Goal: Information Seeking & Learning: Learn about a topic

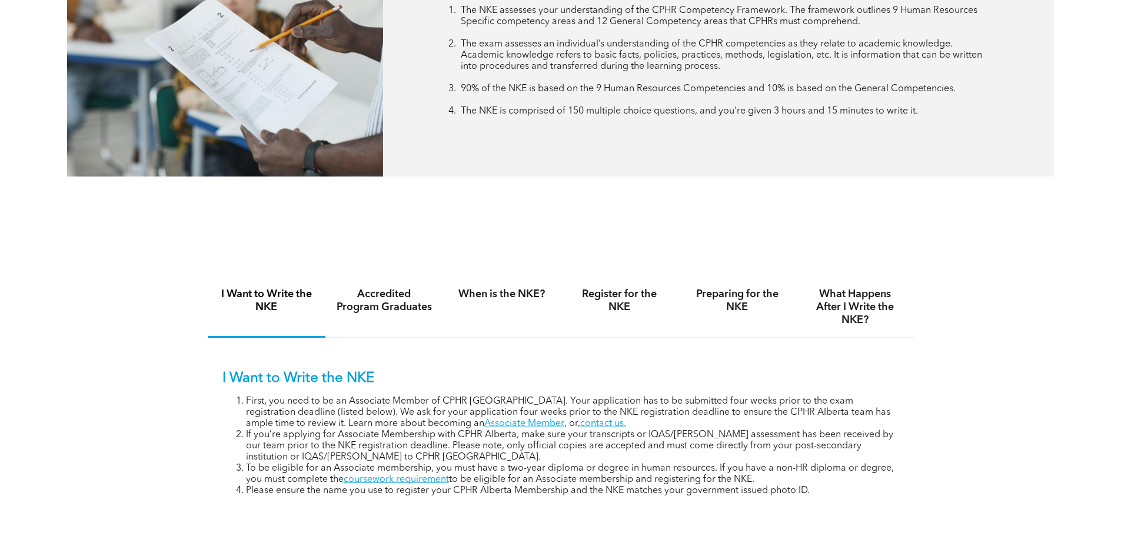
scroll to position [647, 0]
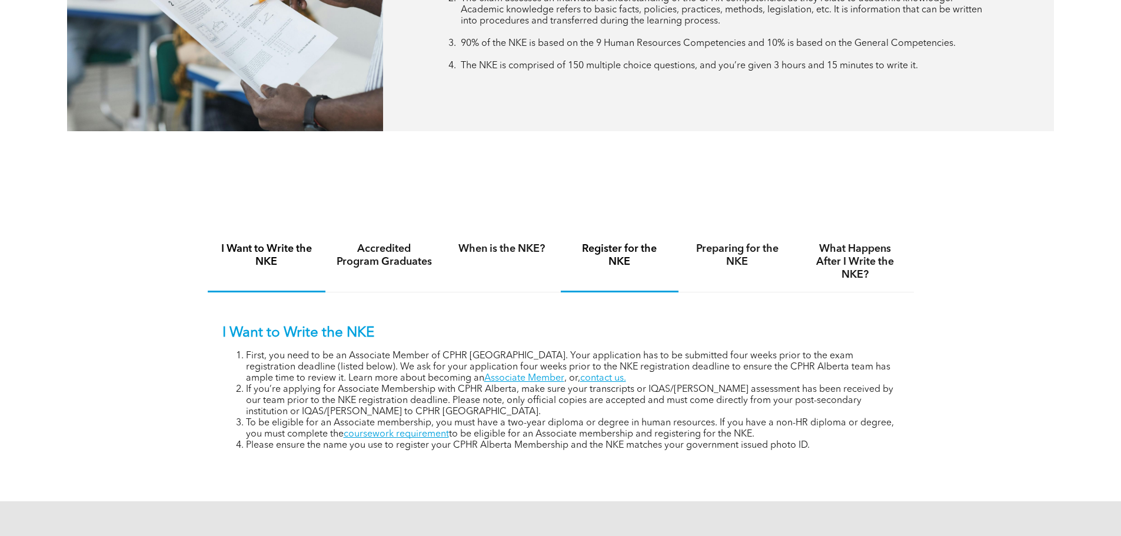
click at [620, 261] on h4 "Register for the NKE" at bounding box center [619, 255] width 96 height 26
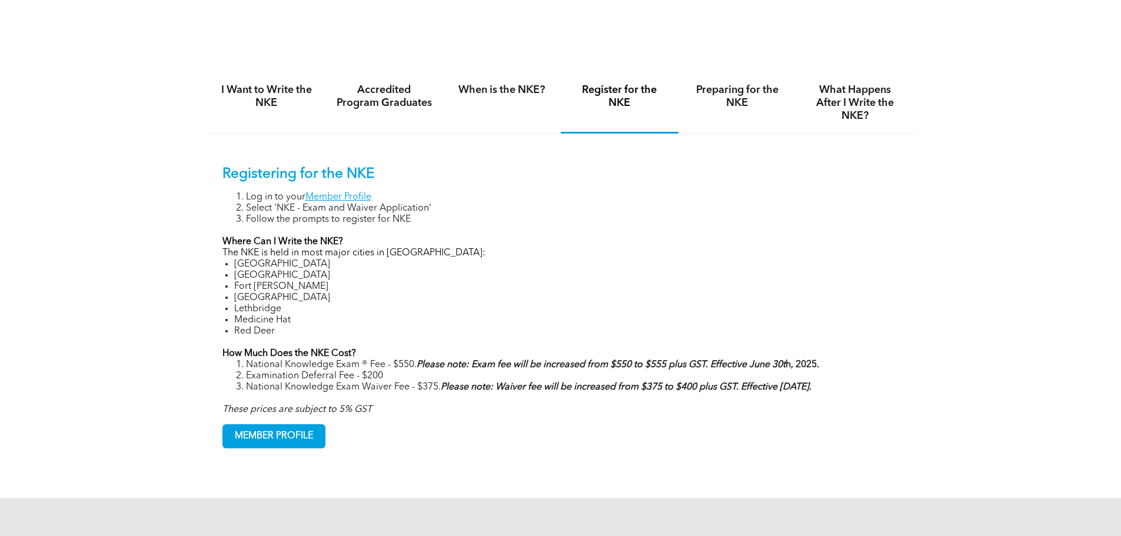
scroll to position [824, 0]
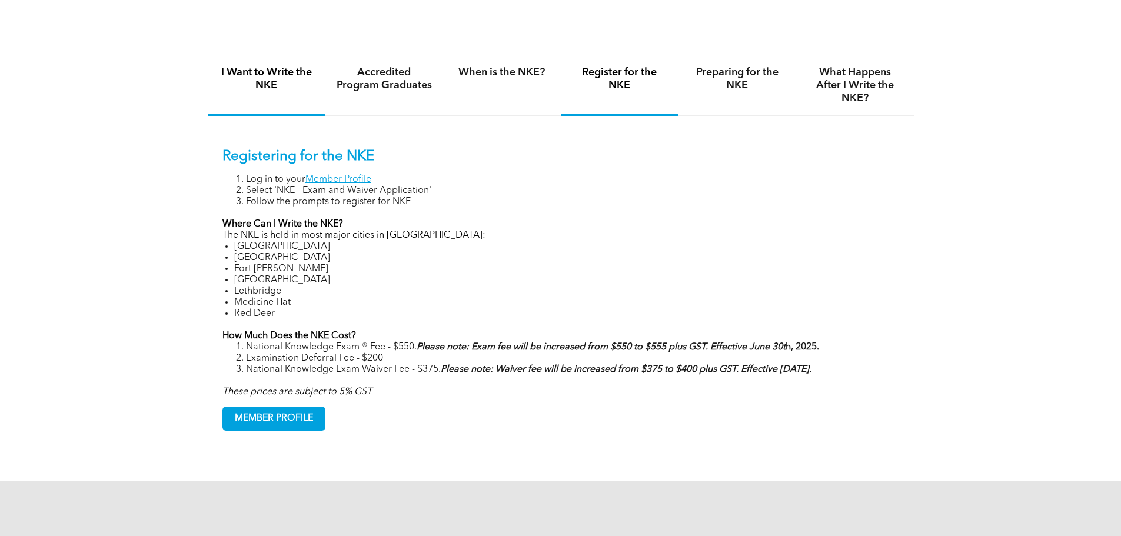
click at [282, 86] on h4 "I Want to Write the NKE" at bounding box center [266, 79] width 96 height 26
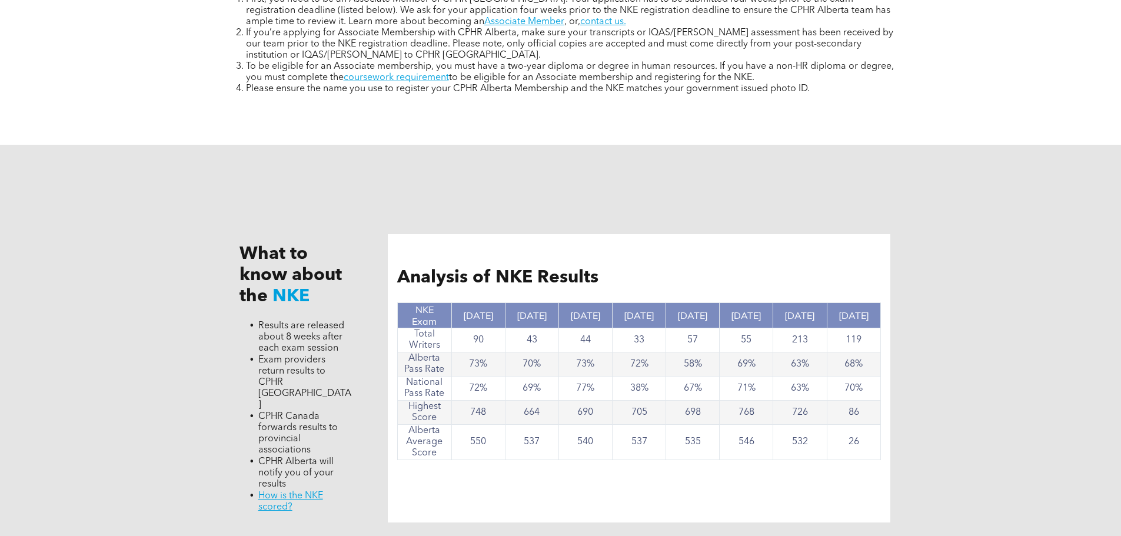
scroll to position [883, 0]
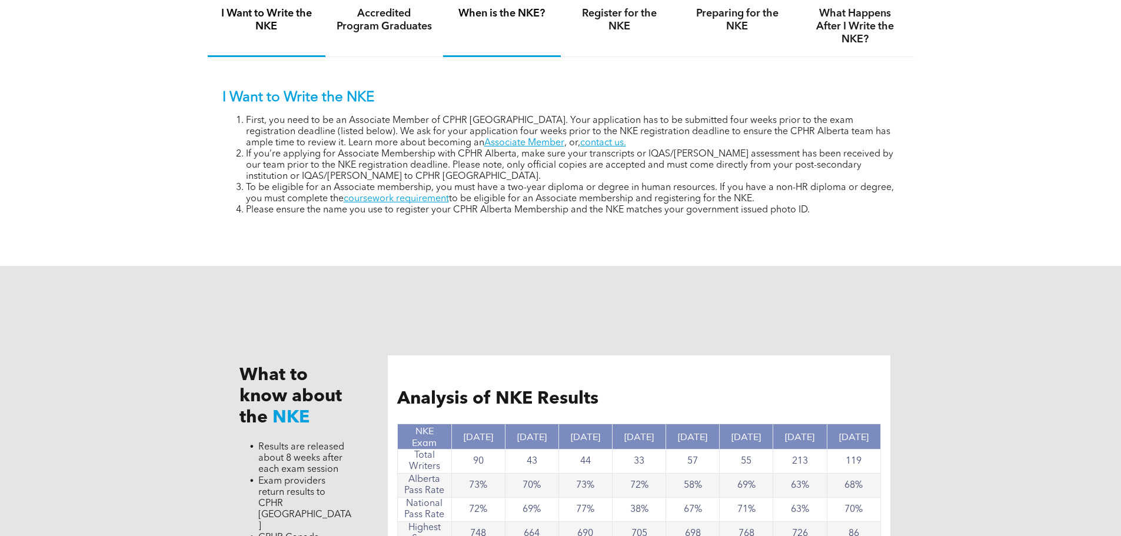
click at [557, 26] on div "When is the NKE?" at bounding box center [502, 26] width 118 height 61
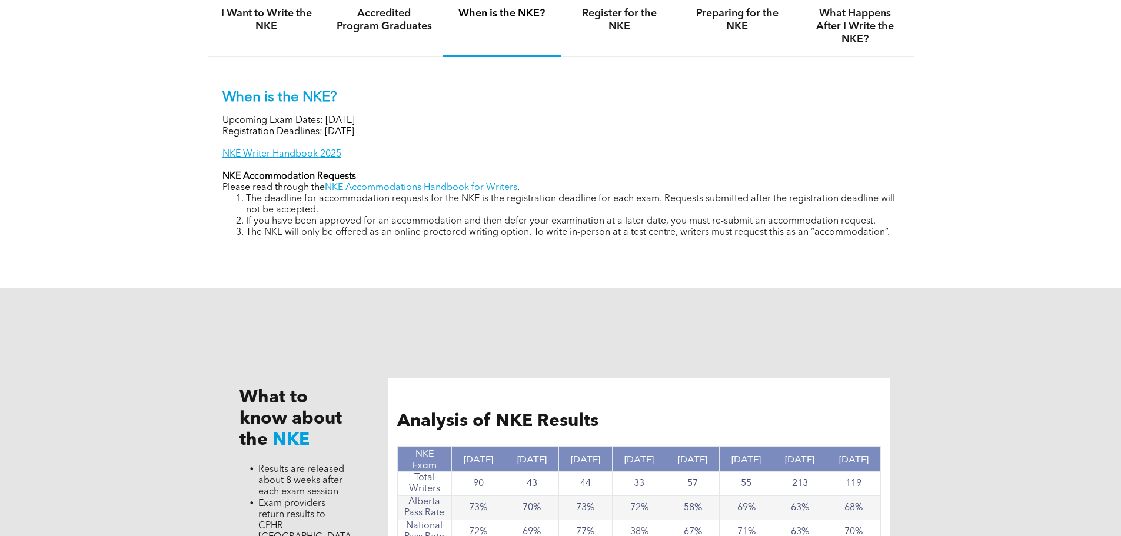
click at [525, 34] on div "When is the NKE?" at bounding box center [502, 26] width 118 height 61
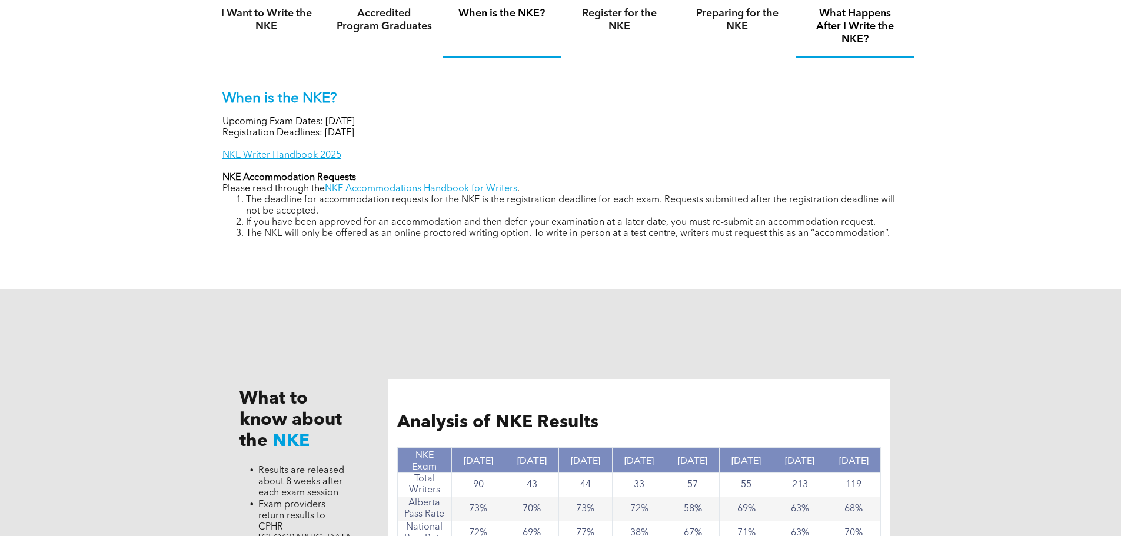
click at [888, 19] on h4 "What Happens After I Write the NKE?" at bounding box center [855, 26] width 96 height 39
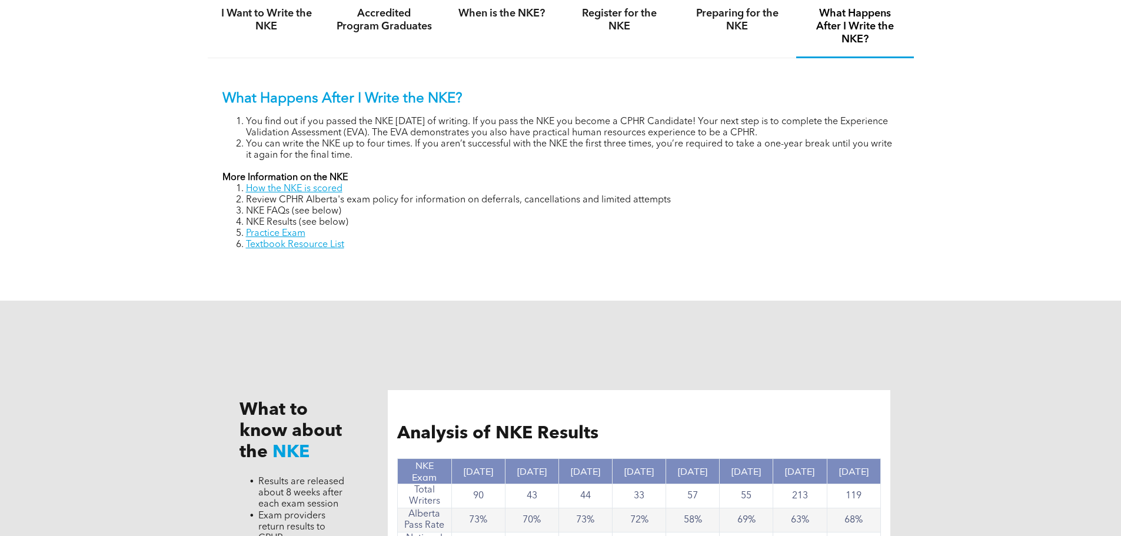
click at [883, 26] on h4 "What Happens After I Write the NKE?" at bounding box center [855, 26] width 96 height 39
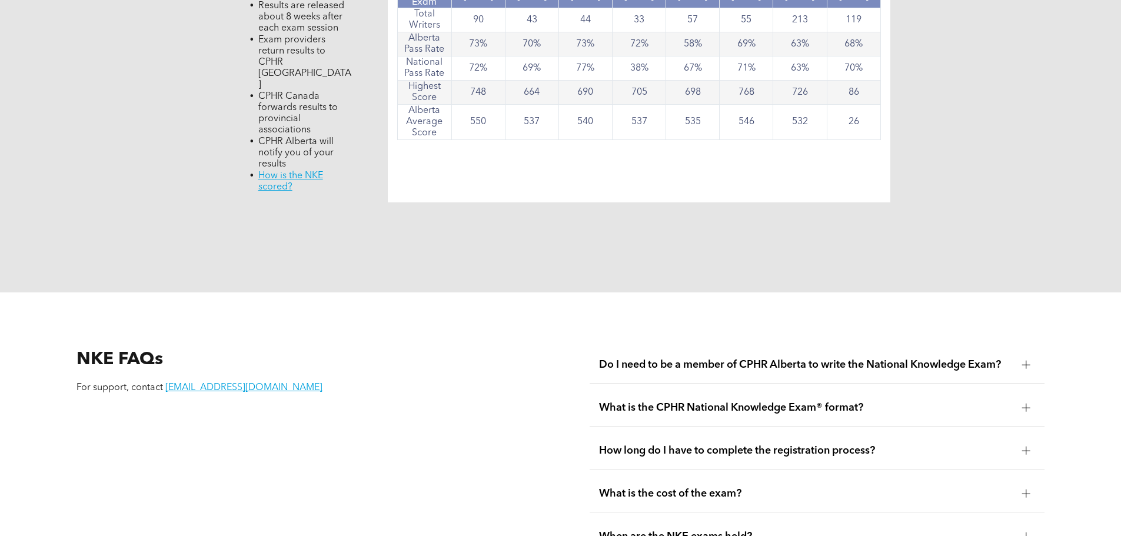
scroll to position [1412, 0]
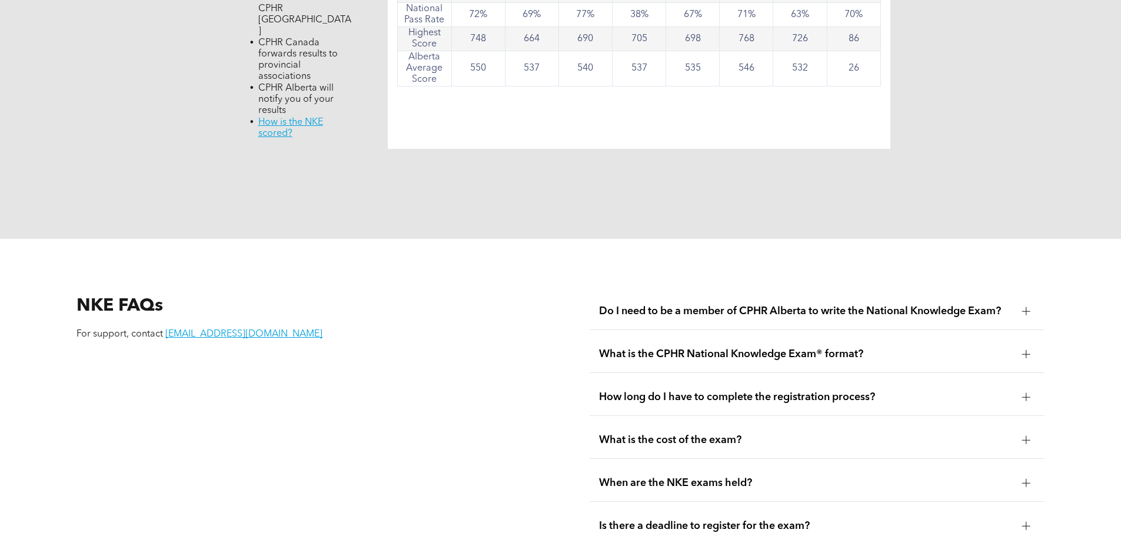
click at [1022, 436] on div at bounding box center [1026, 440] width 8 height 8
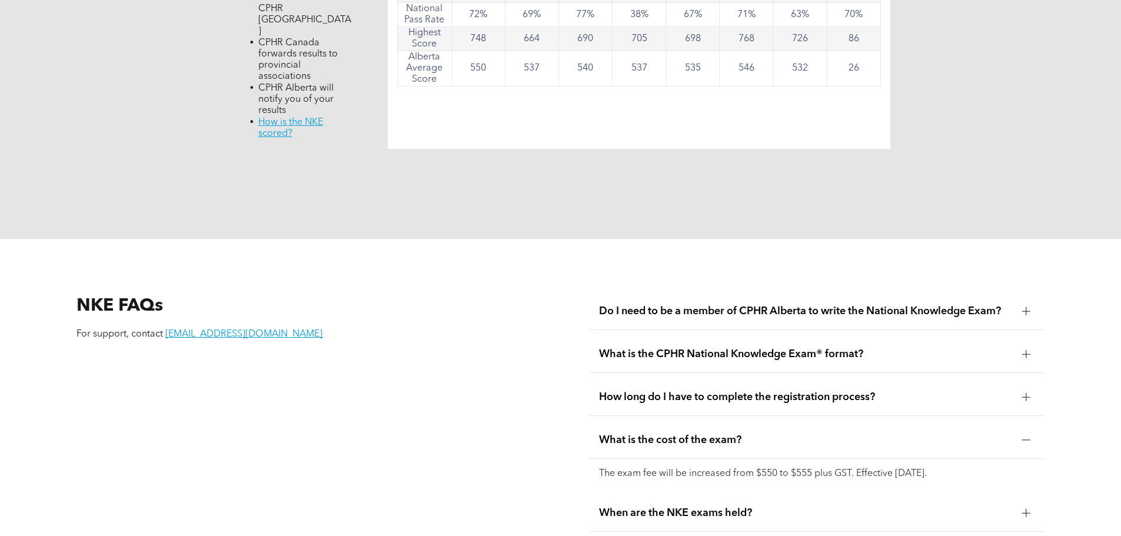
click at [1022, 436] on div at bounding box center [1026, 440] width 8 height 8
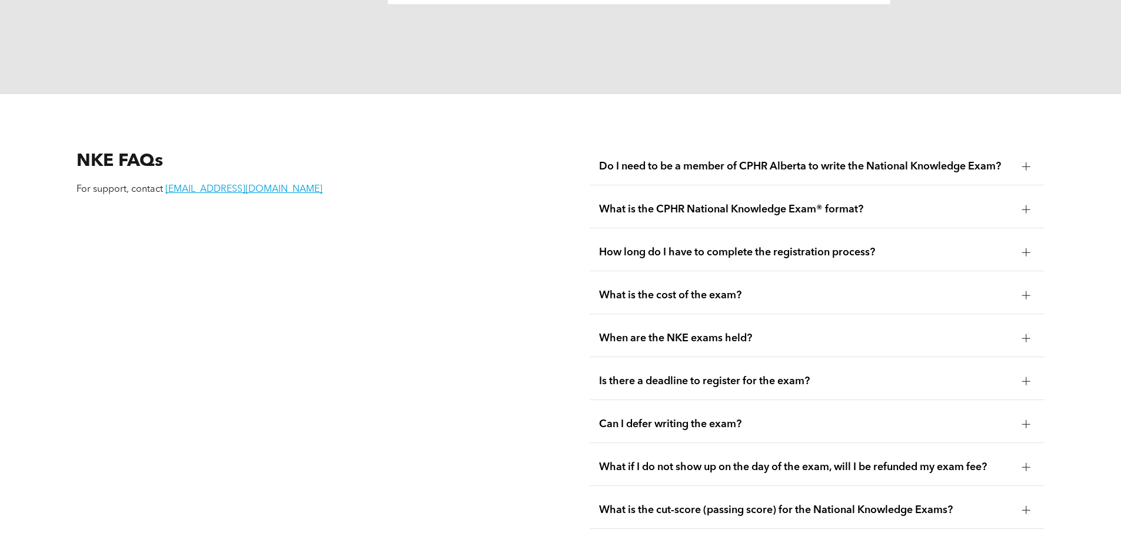
scroll to position [1589, 0]
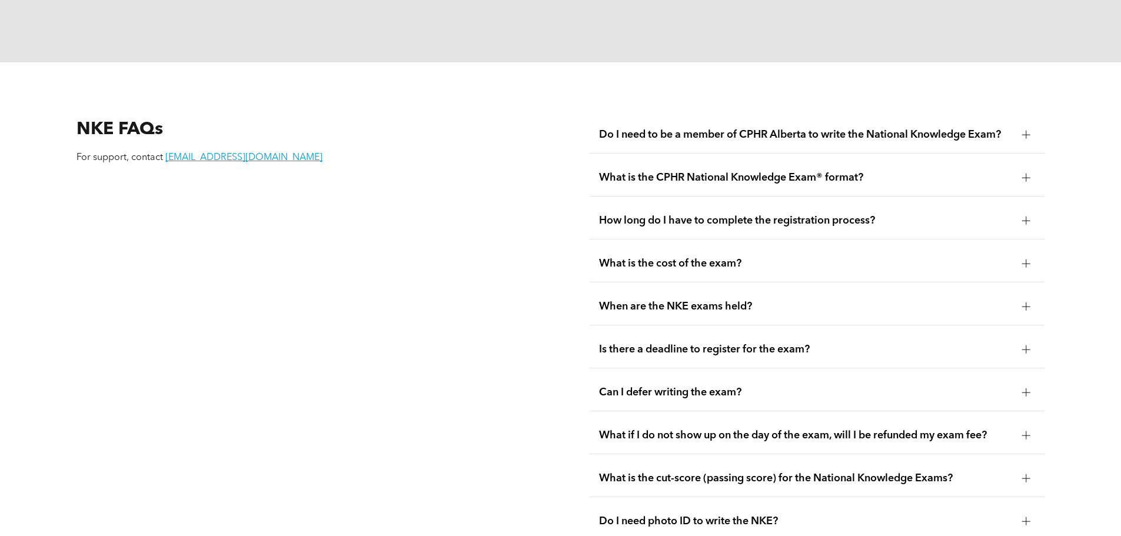
click at [1027, 302] on div at bounding box center [1026, 306] width 8 height 8
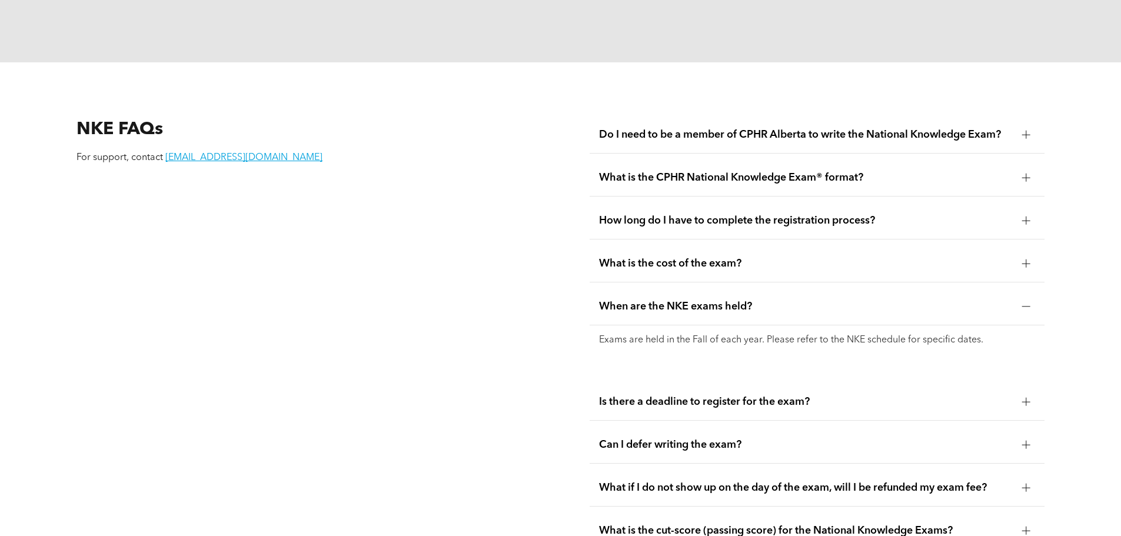
click at [1027, 302] on div at bounding box center [1026, 306] width 8 height 8
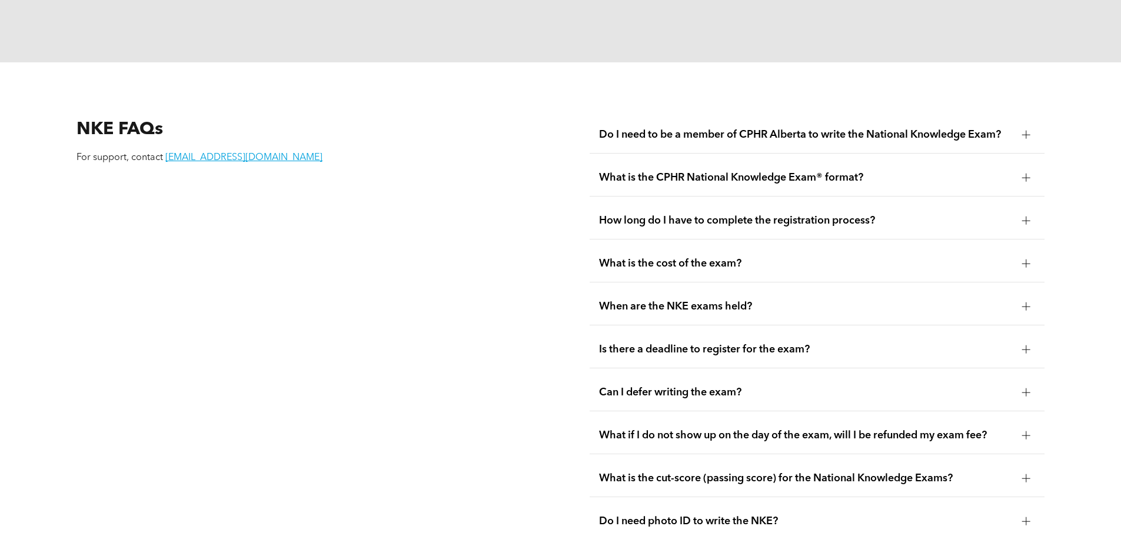
click at [1029, 345] on div at bounding box center [1026, 349] width 8 height 8
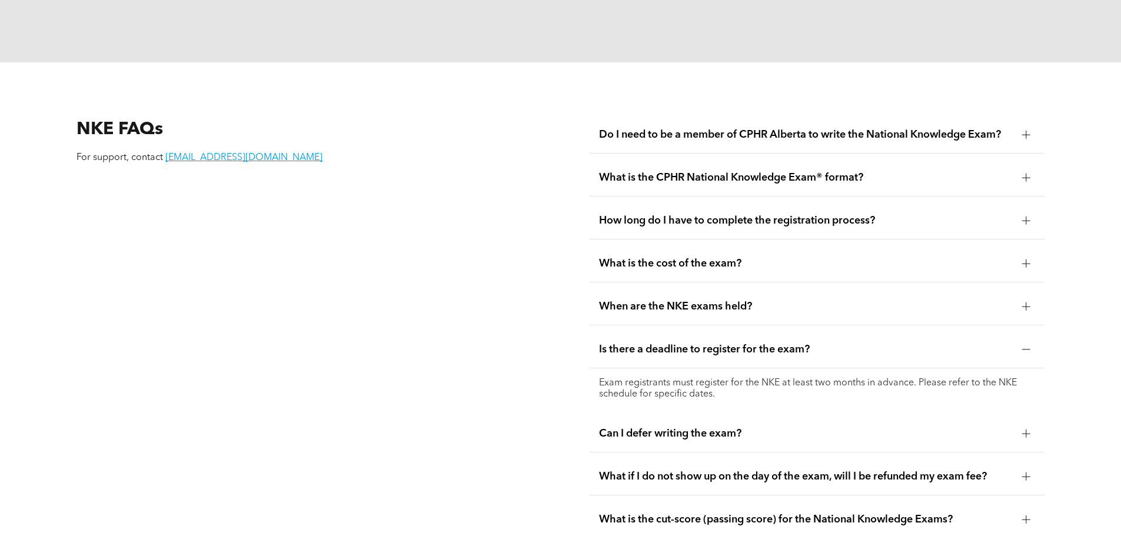
click at [1029, 345] on div at bounding box center [1026, 349] width 8 height 8
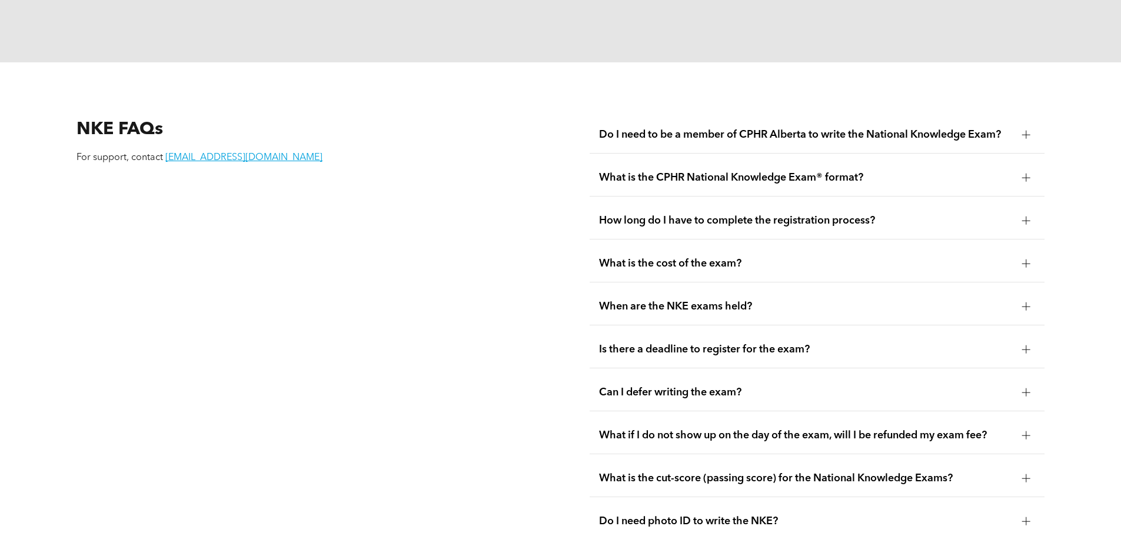
click at [1031, 384] on div at bounding box center [1026, 393] width 18 height 18
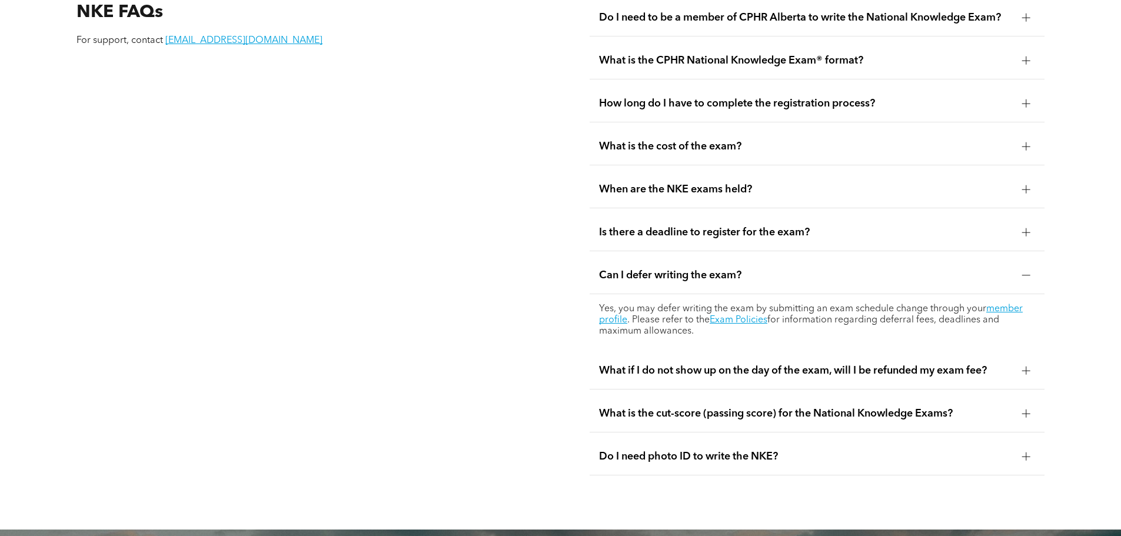
scroll to position [1706, 0]
click at [1026, 409] on div at bounding box center [1026, 413] width 1 height 8
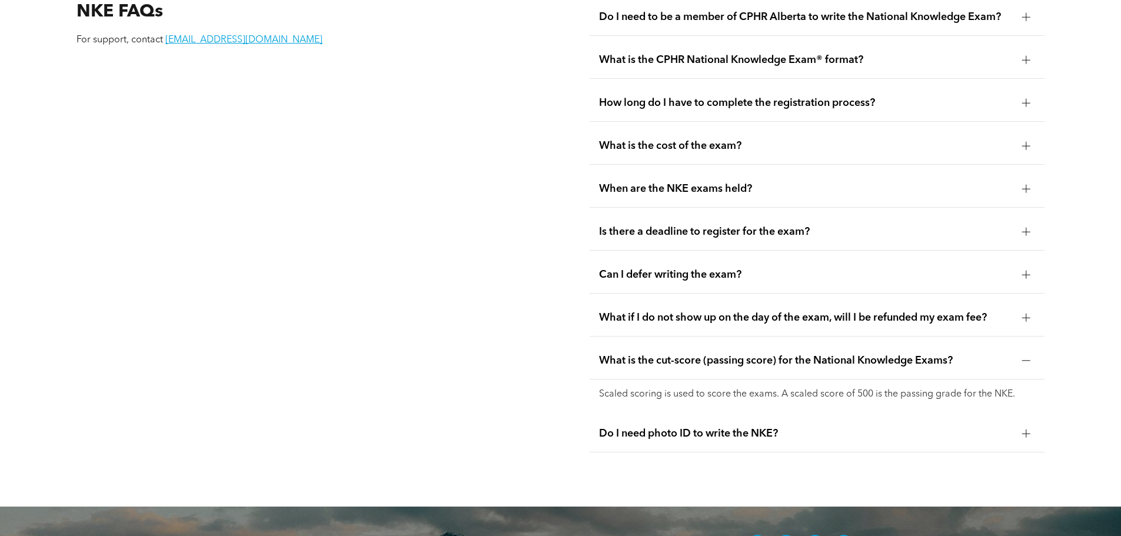
click at [1022, 357] on div at bounding box center [1026, 361] width 8 height 8
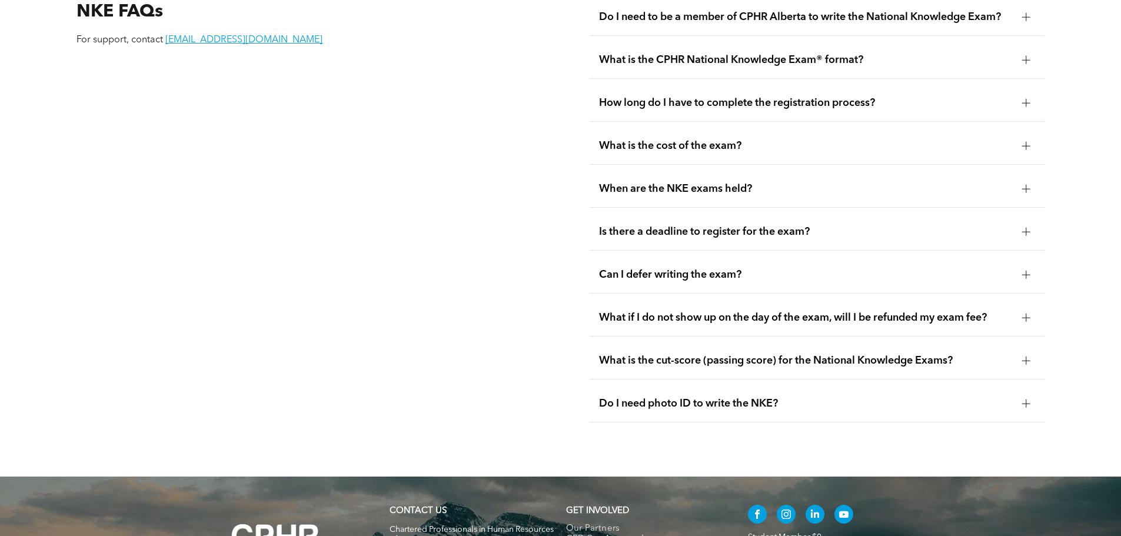
click at [1024, 395] on div at bounding box center [1026, 404] width 18 height 18
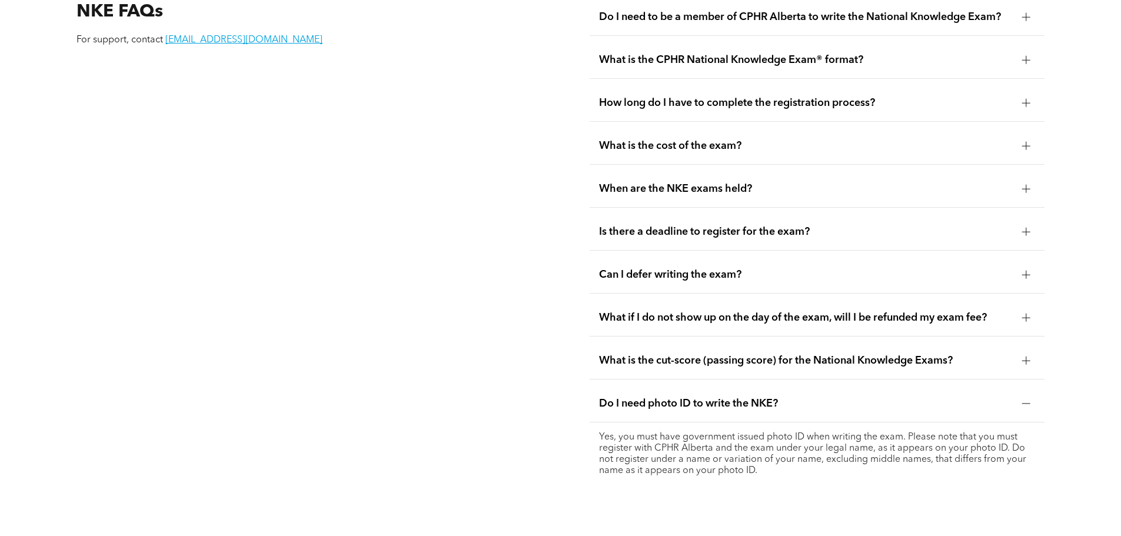
click at [1024, 395] on div at bounding box center [1026, 404] width 18 height 18
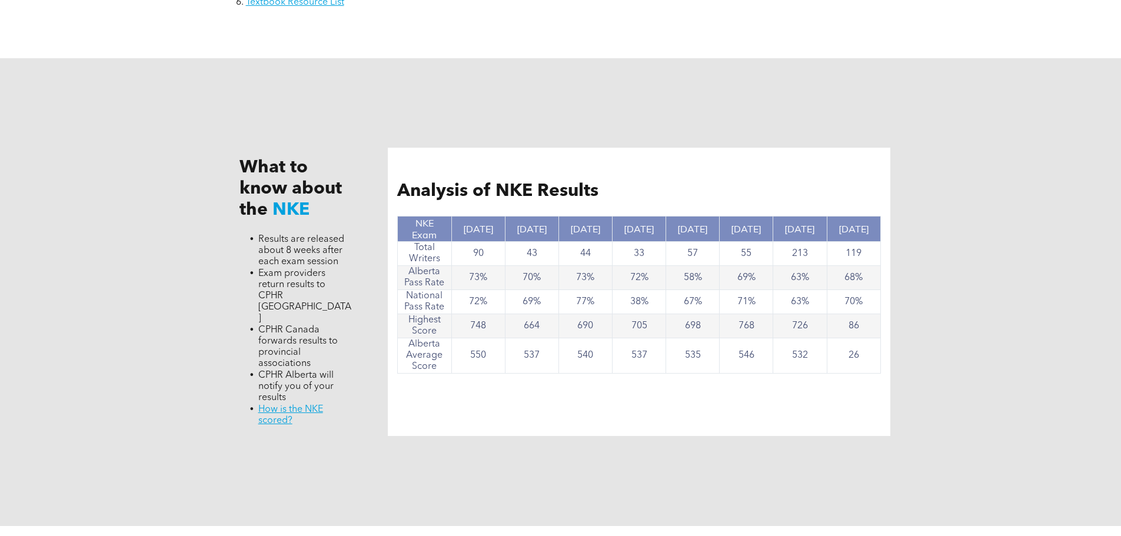
scroll to position [1118, 0]
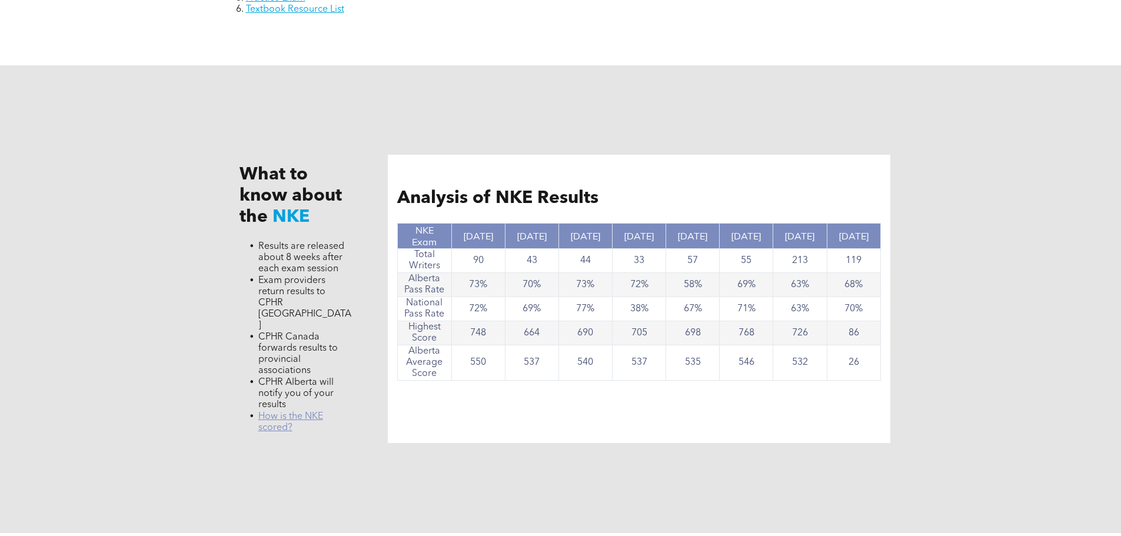
click at [269, 412] on link "﻿ How is the NKE scored?" at bounding box center [290, 422] width 65 height 21
